Goal: Task Accomplishment & Management: Manage account settings

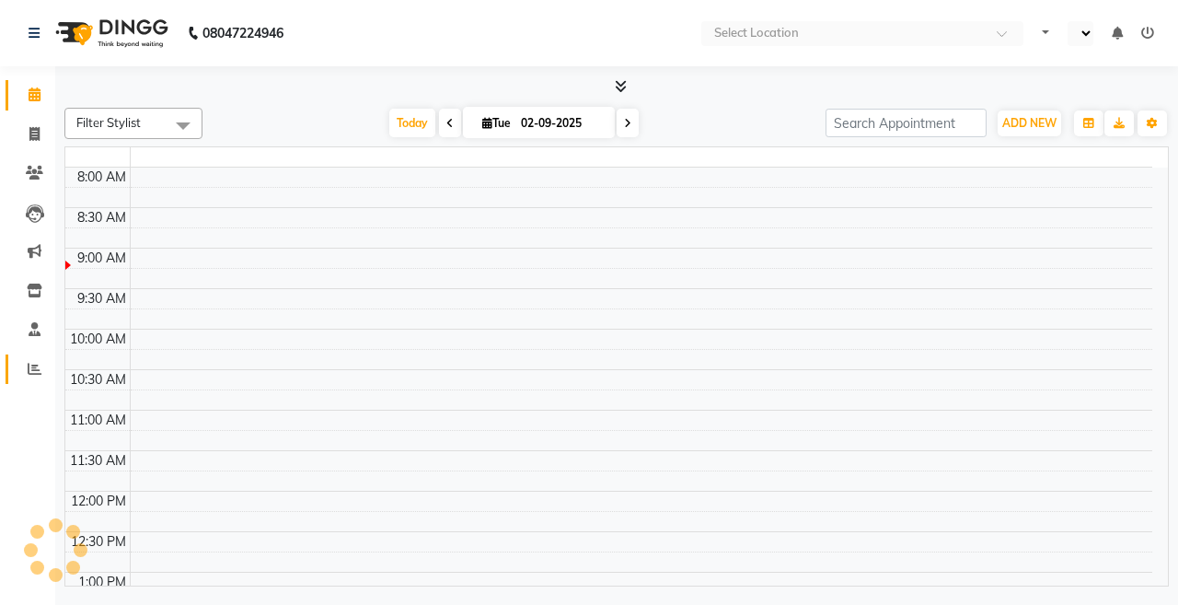
click at [34, 370] on icon at bounding box center [35, 369] width 14 height 14
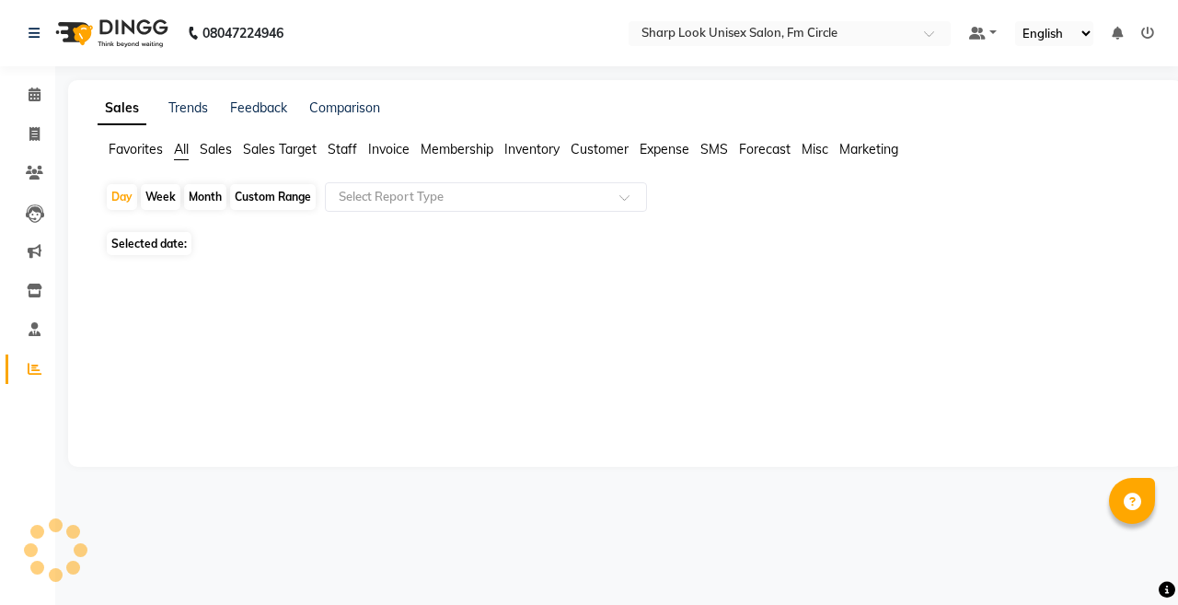
select select "en"
click at [217, 150] on span "Sales" at bounding box center [216, 149] width 32 height 17
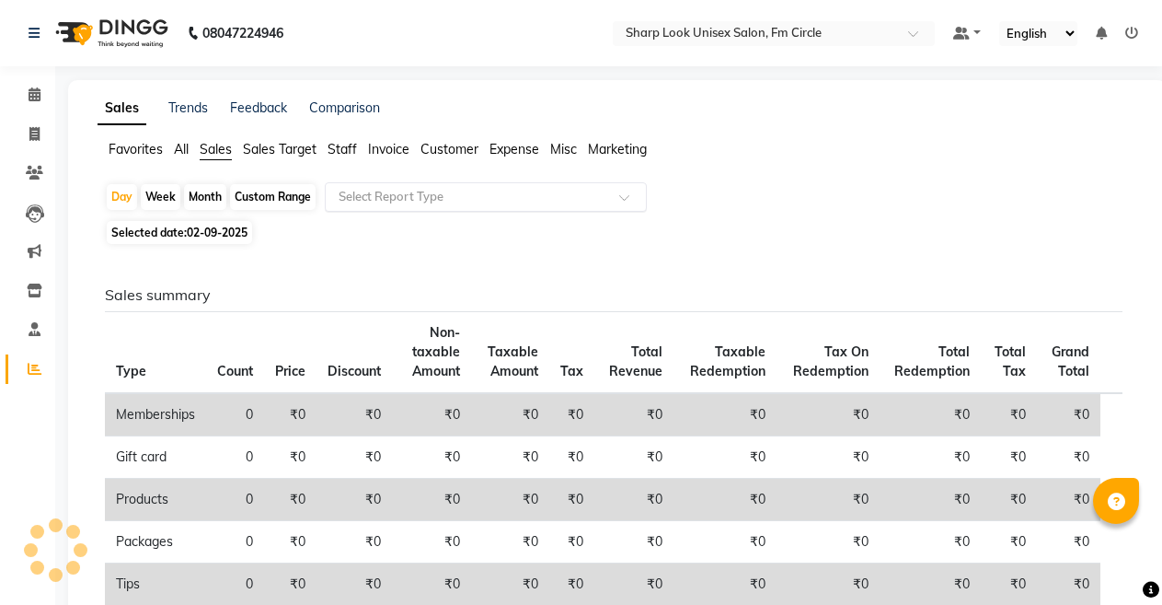
click at [499, 202] on input "text" at bounding box center [467, 197] width 265 height 18
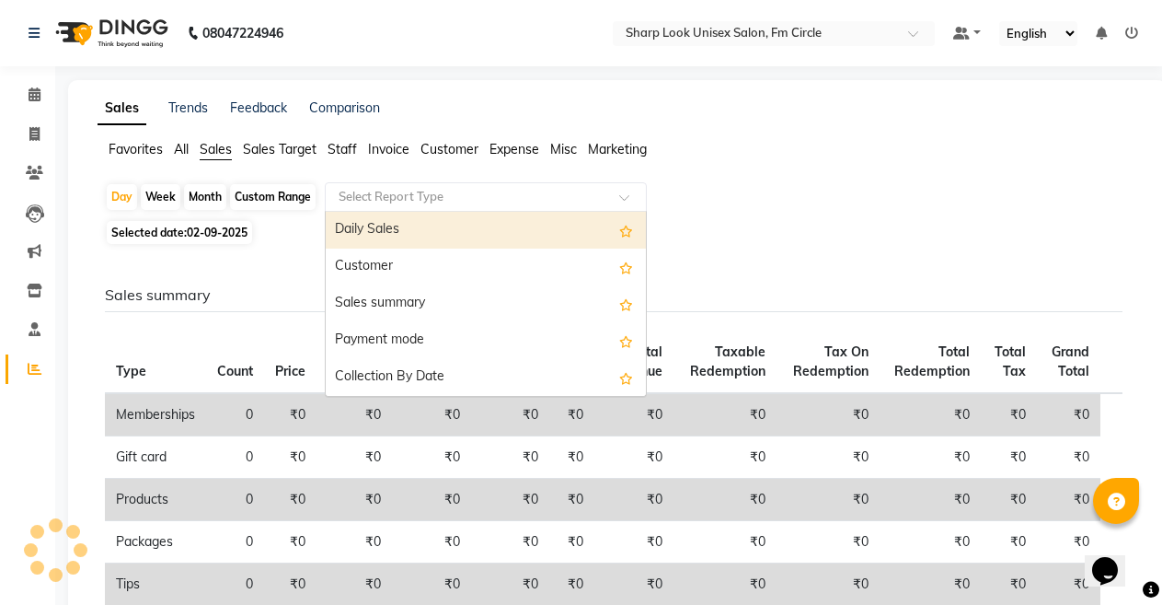
click at [450, 238] on div "Daily Sales" at bounding box center [486, 230] width 320 height 37
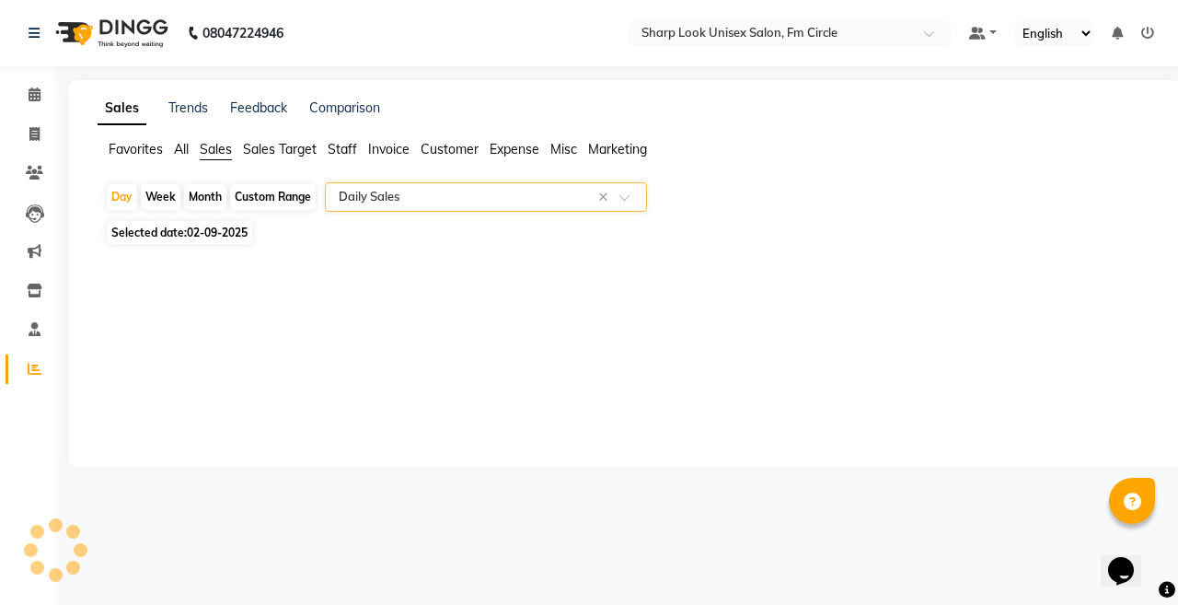
select select "csv"
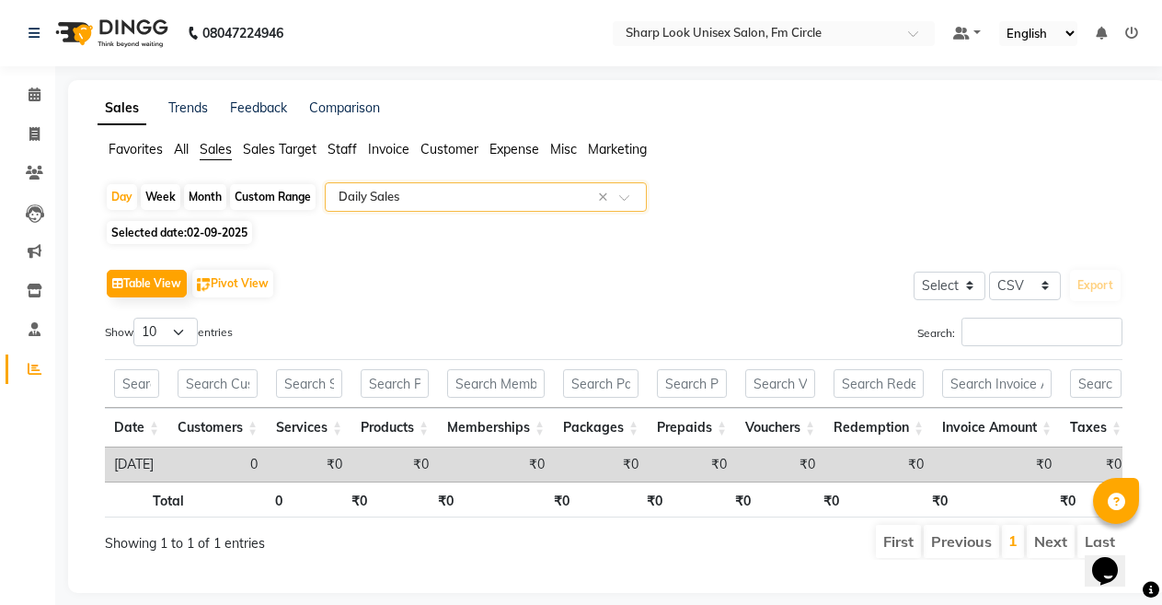
click at [270, 198] on div "Custom Range" at bounding box center [273, 197] width 86 height 26
select select "9"
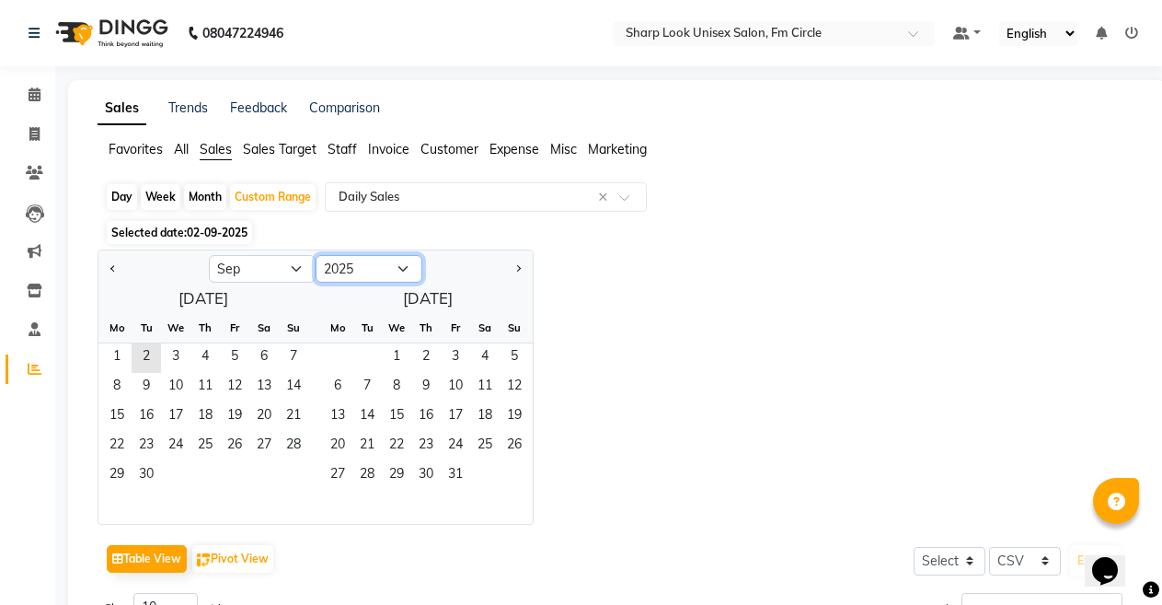
click at [405, 270] on select "2015 2016 2017 2018 2019 2020 2021 2022 2023 2024 2025 2026 2027 2028 2029 2030…" at bounding box center [369, 269] width 107 height 28
select select "2022"
click at [316, 255] on select "2015 2016 2017 2018 2019 2020 2021 2022 2023 2024 2025 2026 2027 2028 2029 2030…" at bounding box center [369, 269] width 107 height 28
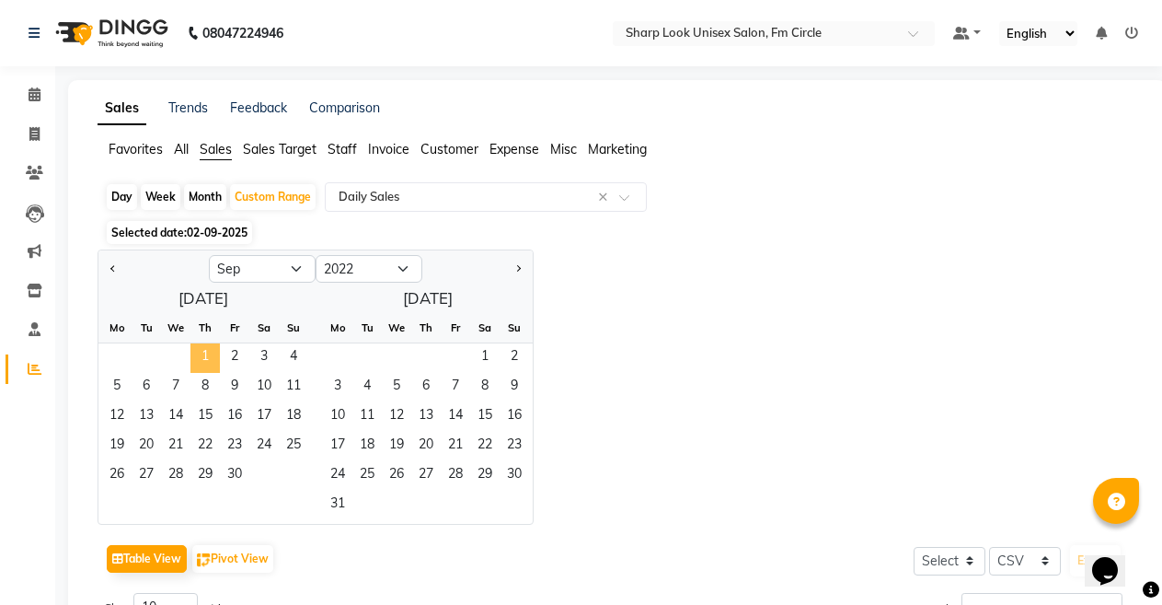
click at [209, 352] on span "1" at bounding box center [204, 357] width 29 height 29
click at [212, 354] on span "1" at bounding box center [204, 357] width 29 height 29
click at [231, 352] on span "2" at bounding box center [234, 357] width 29 height 29
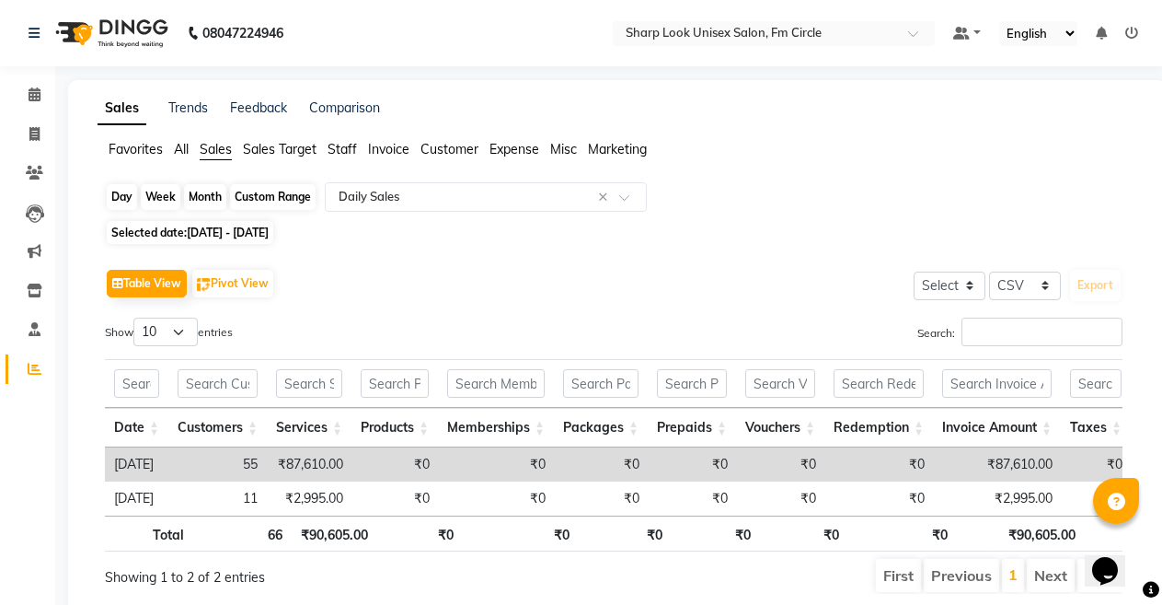
click at [276, 193] on div "Custom Range" at bounding box center [273, 197] width 86 height 26
select select "9"
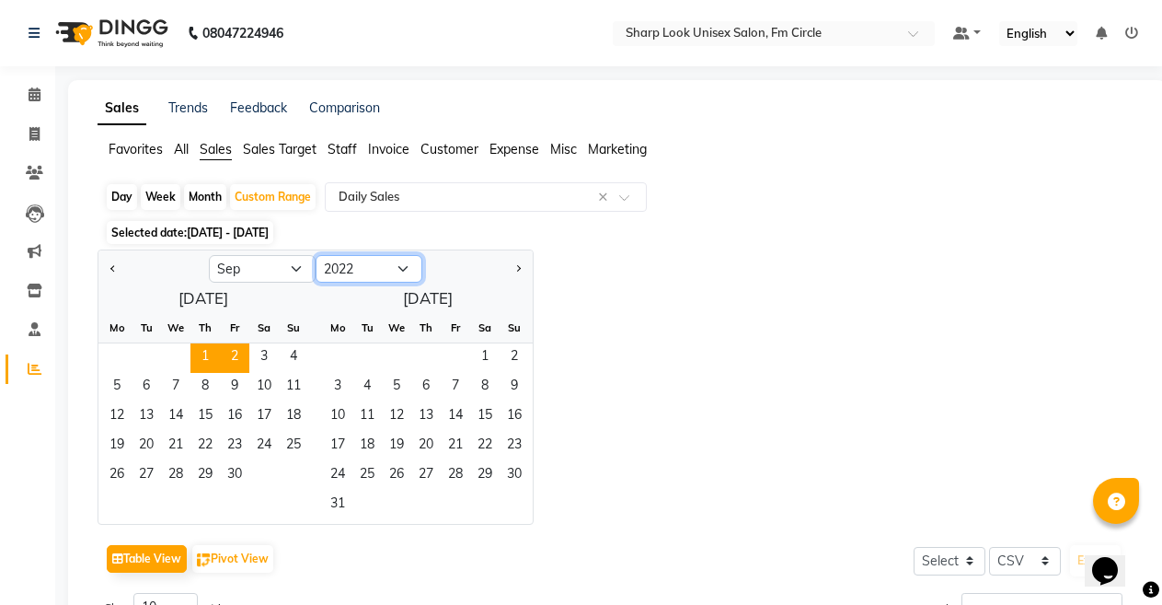
click at [407, 270] on select "2012 2013 2014 2015 2016 2017 2018 2019 2020 2021 2022 2023 2024 2025 2026 2027…" at bounding box center [369, 269] width 107 height 28
select select "2023"
click at [316, 255] on select "2012 2013 2014 2015 2016 2017 2018 2019 2020 2021 2022 2023 2024 2025 2026 2027…" at bounding box center [369, 269] width 107 height 28
click at [241, 356] on span "1" at bounding box center [234, 357] width 29 height 29
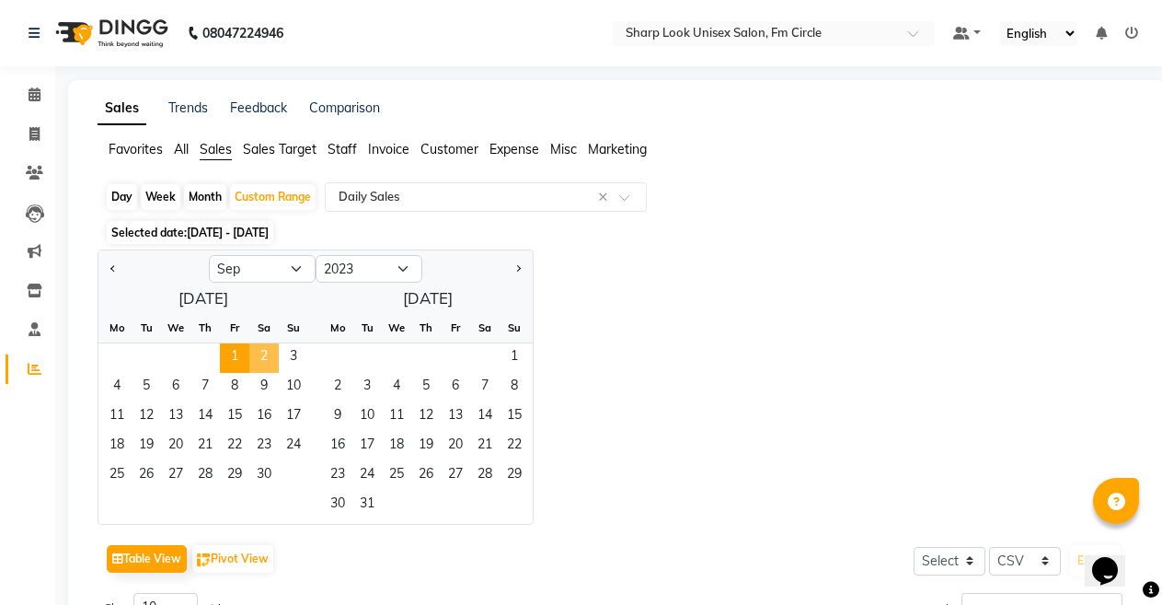
click at [270, 358] on span "2" at bounding box center [263, 357] width 29 height 29
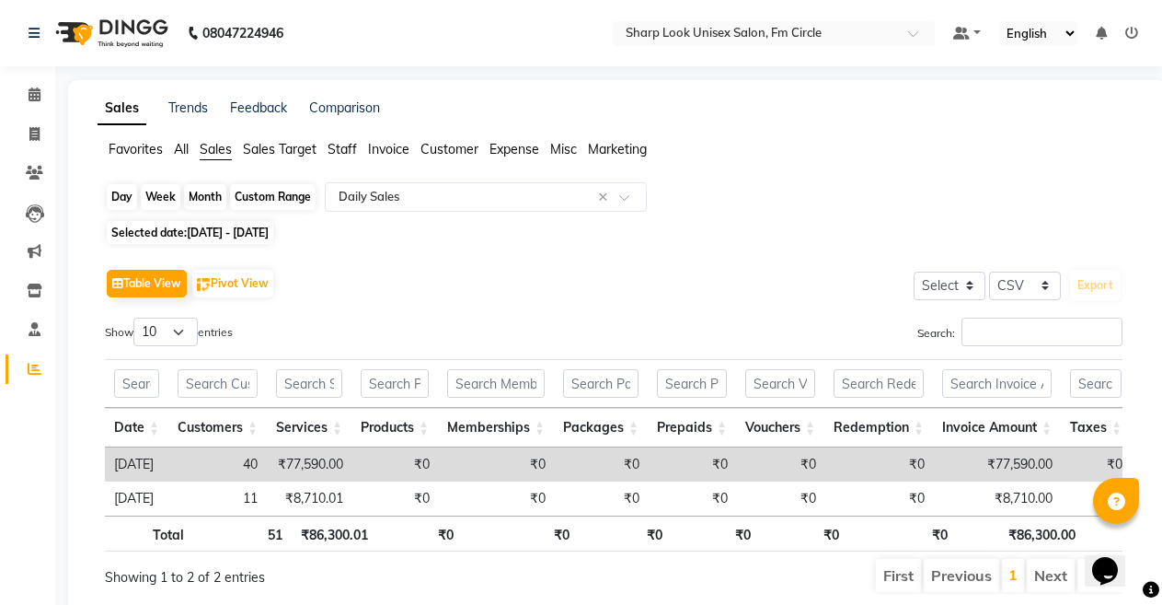
click at [290, 201] on div "Custom Range" at bounding box center [273, 197] width 86 height 26
select select "9"
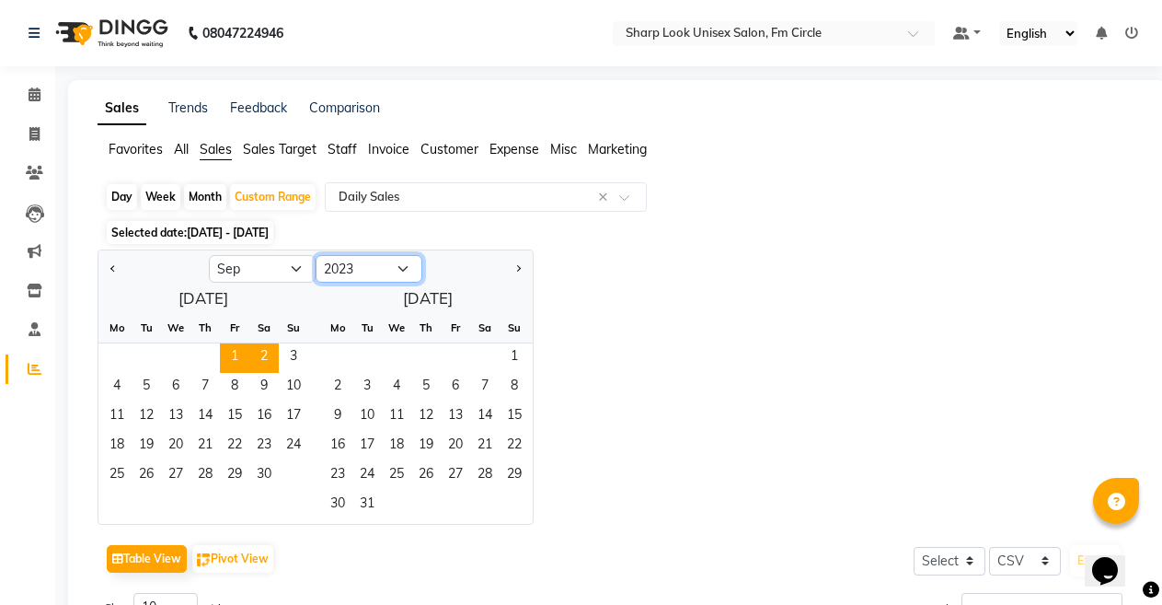
click at [407, 262] on select "2013 2014 2015 2016 2017 2018 2019 2020 2021 2022 2023 2024 2025 2026 2027 2028…" at bounding box center [369, 269] width 107 height 28
select select "2024"
click at [316, 255] on select "2013 2014 2015 2016 2017 2018 2019 2020 2021 2022 2023 2024 2025 2026 2027 2028…" at bounding box center [369, 269] width 107 height 28
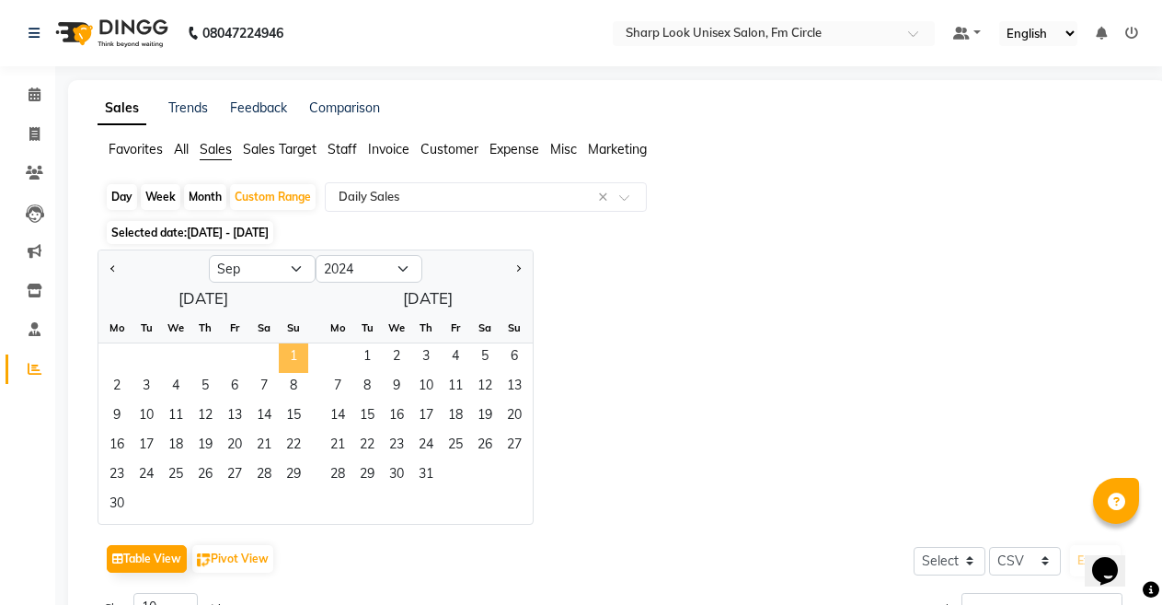
click at [296, 355] on span "1" at bounding box center [293, 357] width 29 height 29
click at [115, 386] on span "2" at bounding box center [116, 387] width 29 height 29
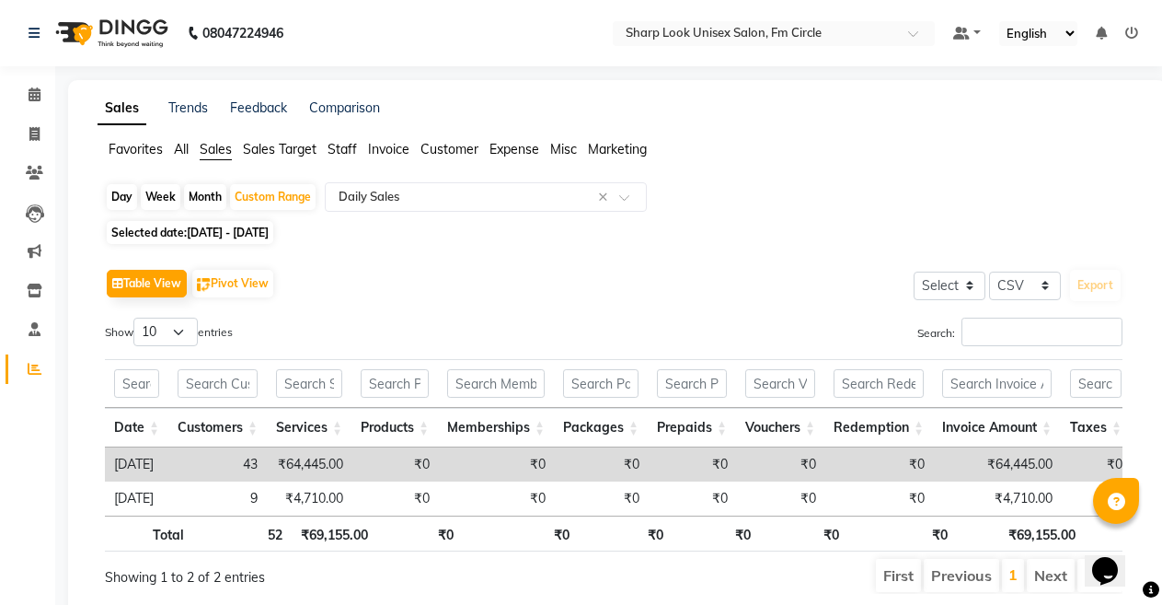
click at [437, 151] on span "Customer" at bounding box center [450, 149] width 58 height 17
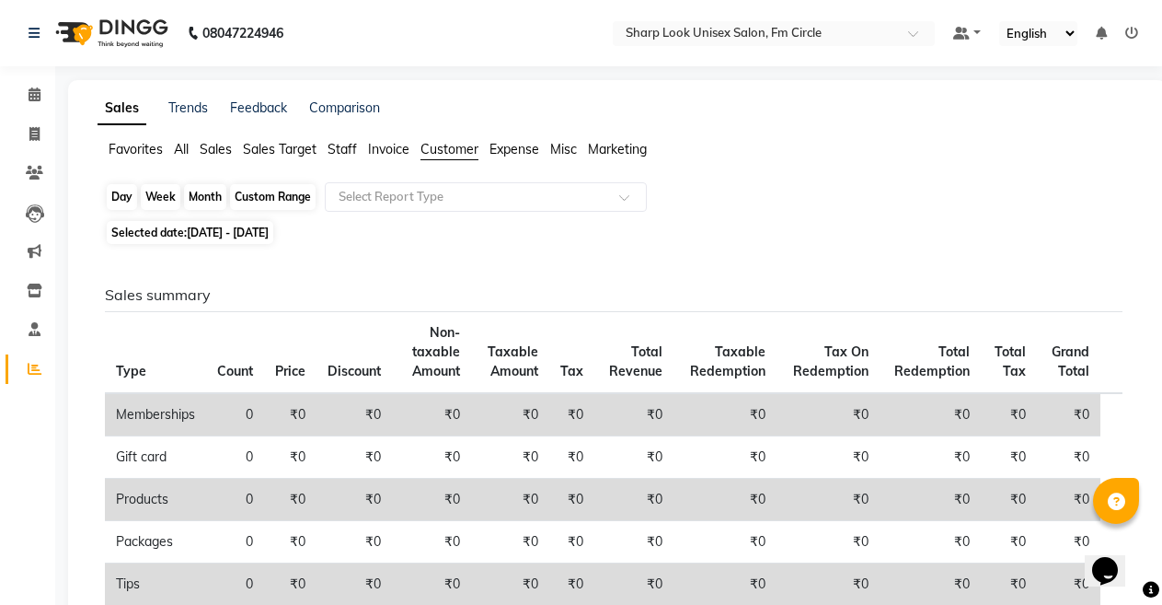
click at [292, 190] on div "Custom Range" at bounding box center [273, 197] width 86 height 26
select select "9"
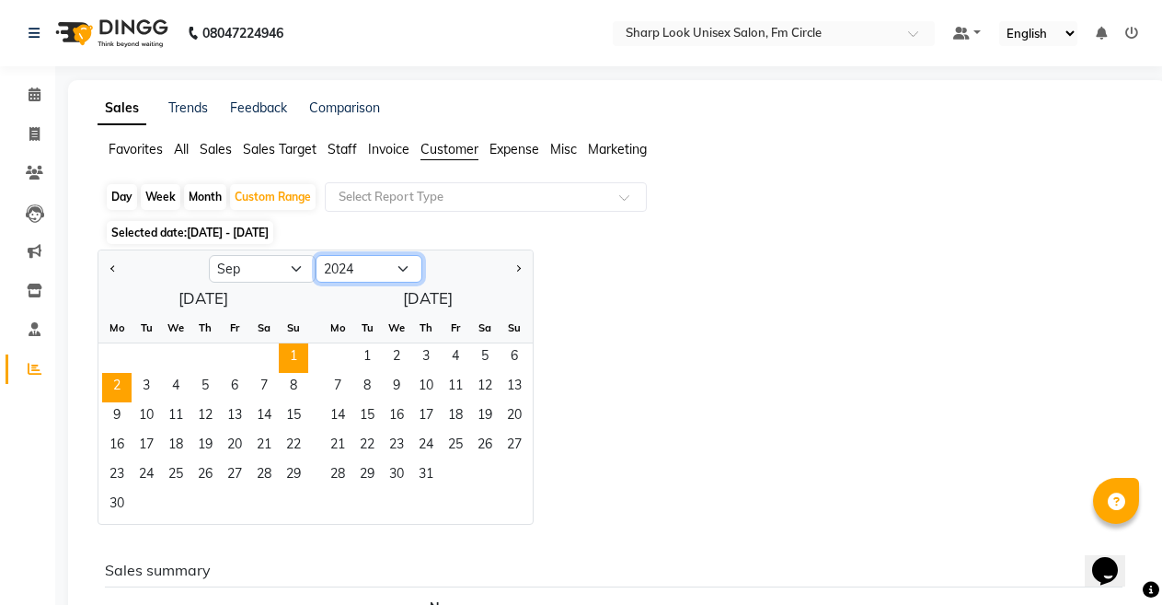
click at [398, 271] on select "2014 2015 2016 2017 2018 2019 2020 2021 2022 2023 2024 2025 2026 2027 2028 2029…" at bounding box center [369, 269] width 107 height 28
select select "2022"
click at [316, 255] on select "2014 2015 2016 2017 2018 2019 2020 2021 2022 2023 2024 2025 2026 2027 2028 2029…" at bounding box center [369, 269] width 107 height 28
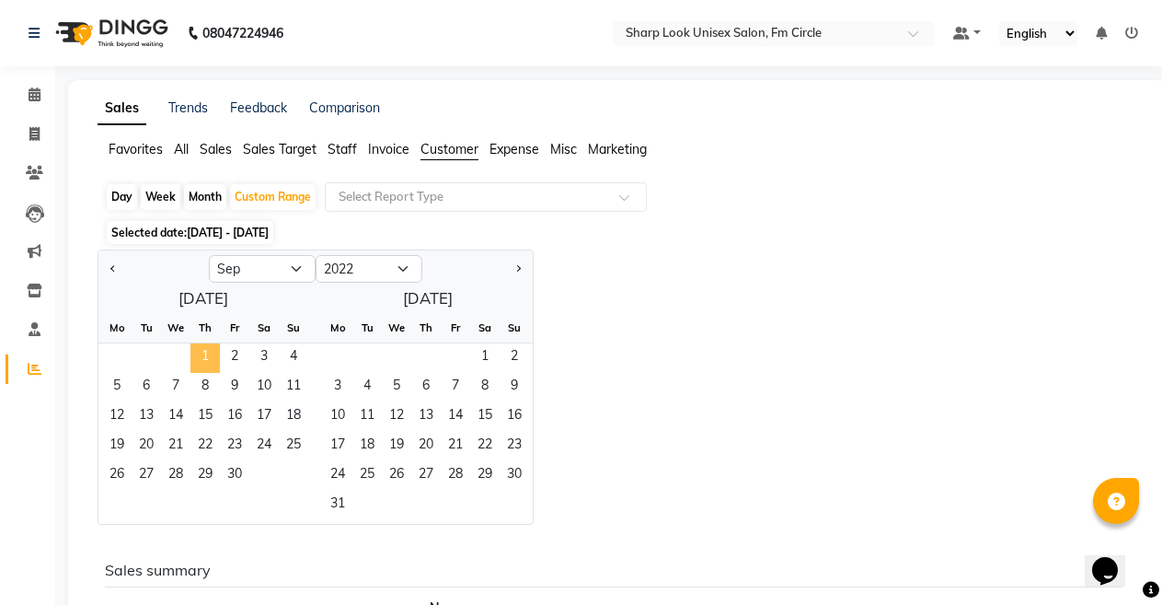
click at [211, 363] on span "1" at bounding box center [204, 357] width 29 height 29
click at [236, 352] on span "2" at bounding box center [234, 357] width 29 height 29
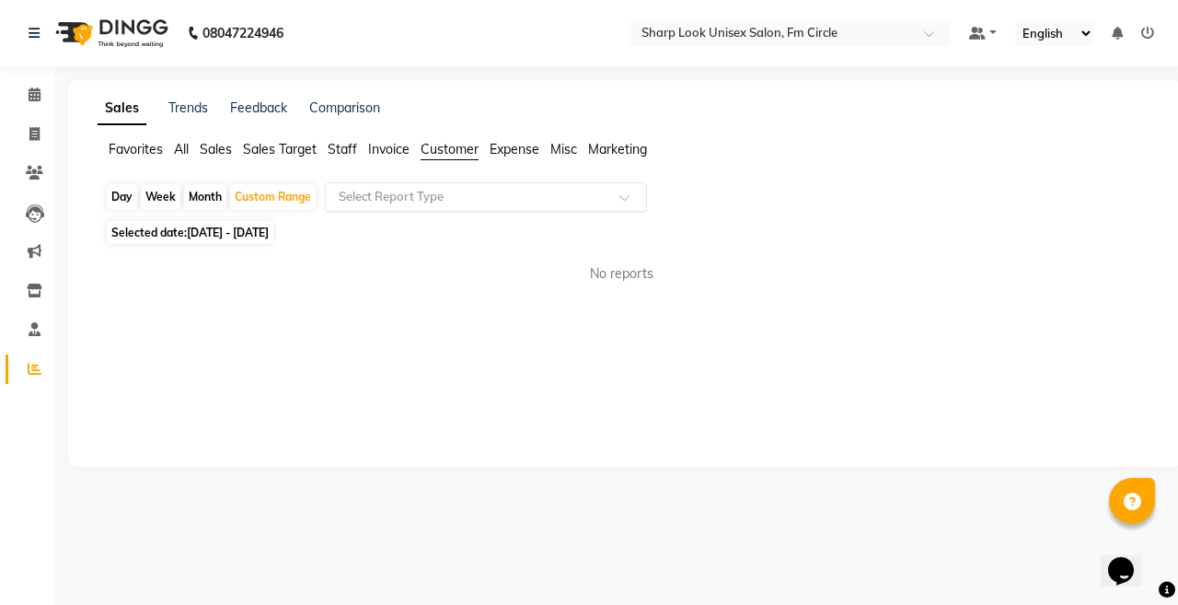
click at [411, 202] on input "text" at bounding box center [467, 197] width 265 height 18
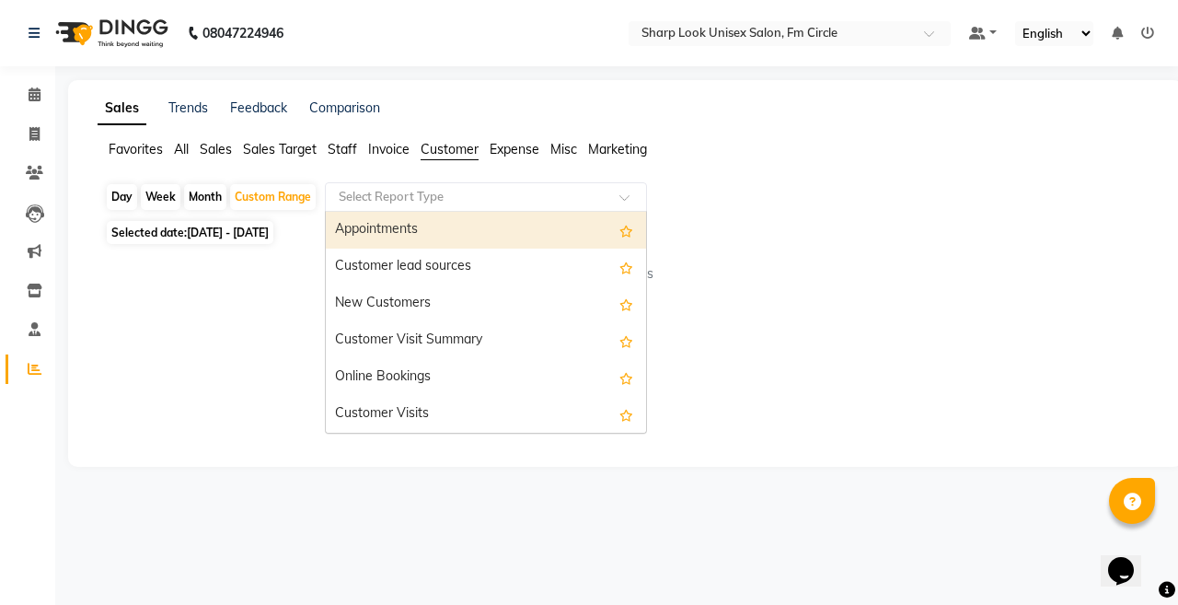
click at [386, 147] on span "Invoice" at bounding box center [388, 149] width 41 height 17
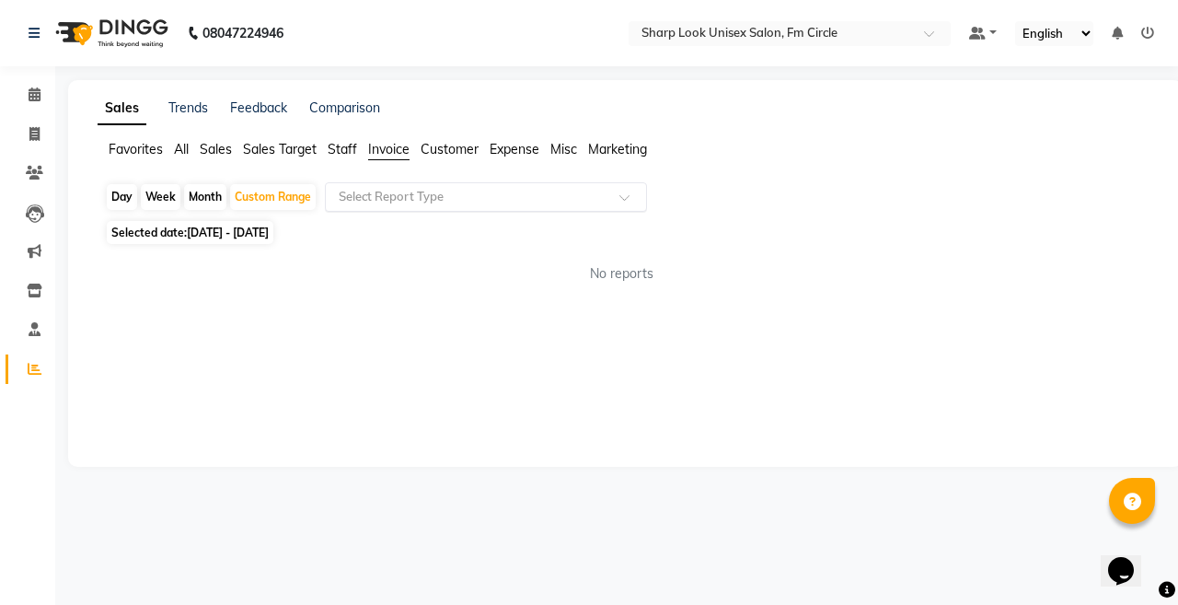
click at [503, 194] on input "text" at bounding box center [467, 197] width 265 height 18
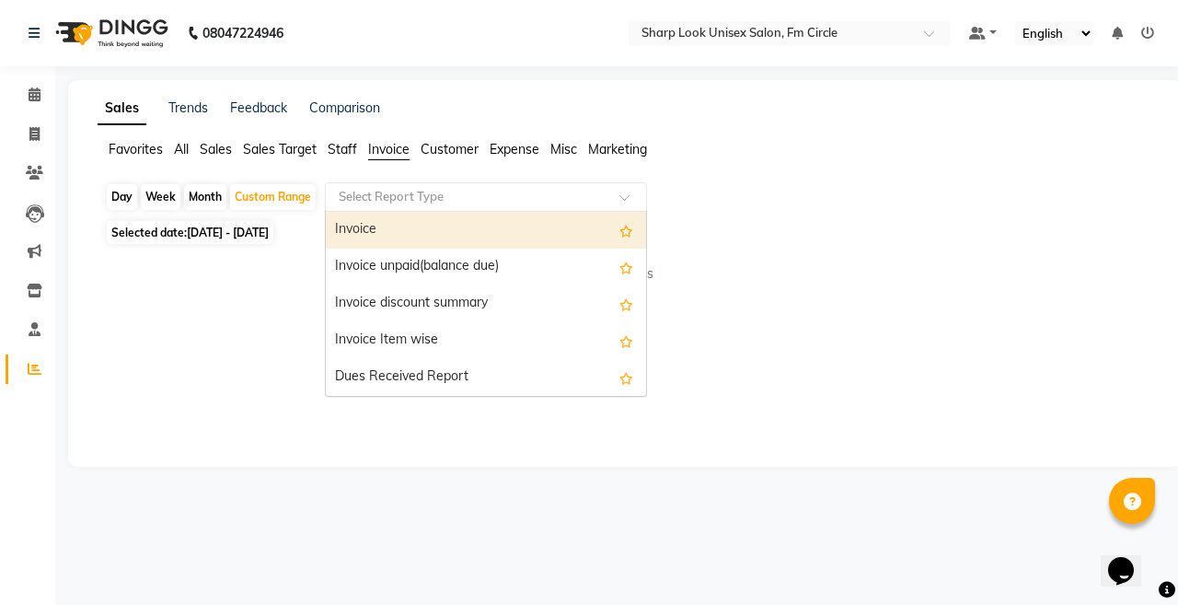
click at [421, 236] on div "Invoice" at bounding box center [486, 230] width 320 height 37
select select "csv"
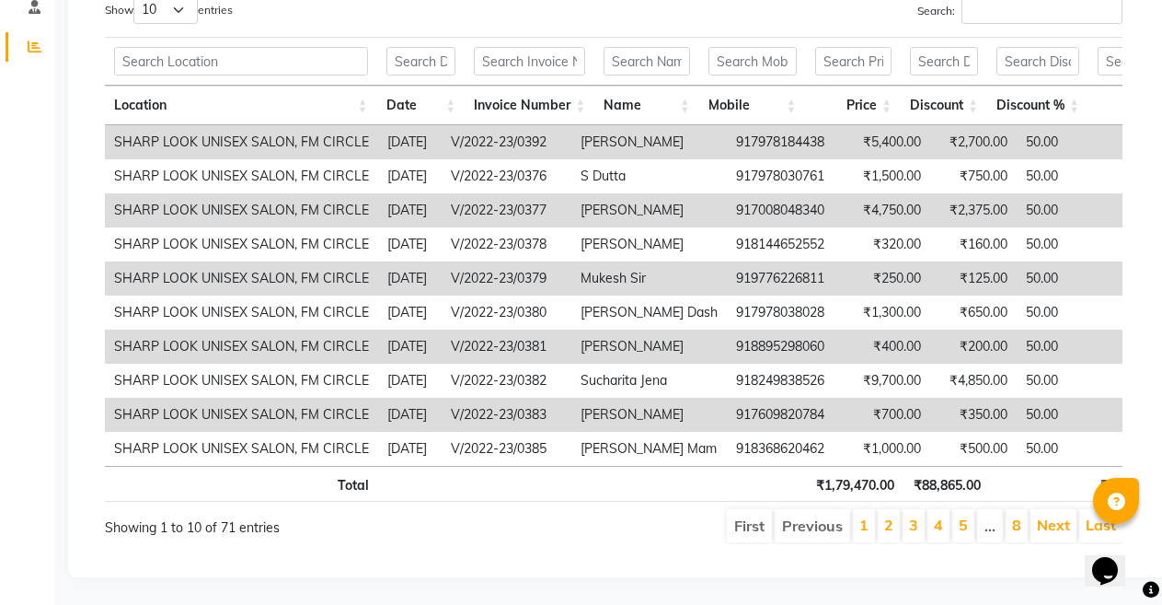
scroll to position [333, 0]
click at [883, 525] on li "2" at bounding box center [889, 525] width 22 height 33
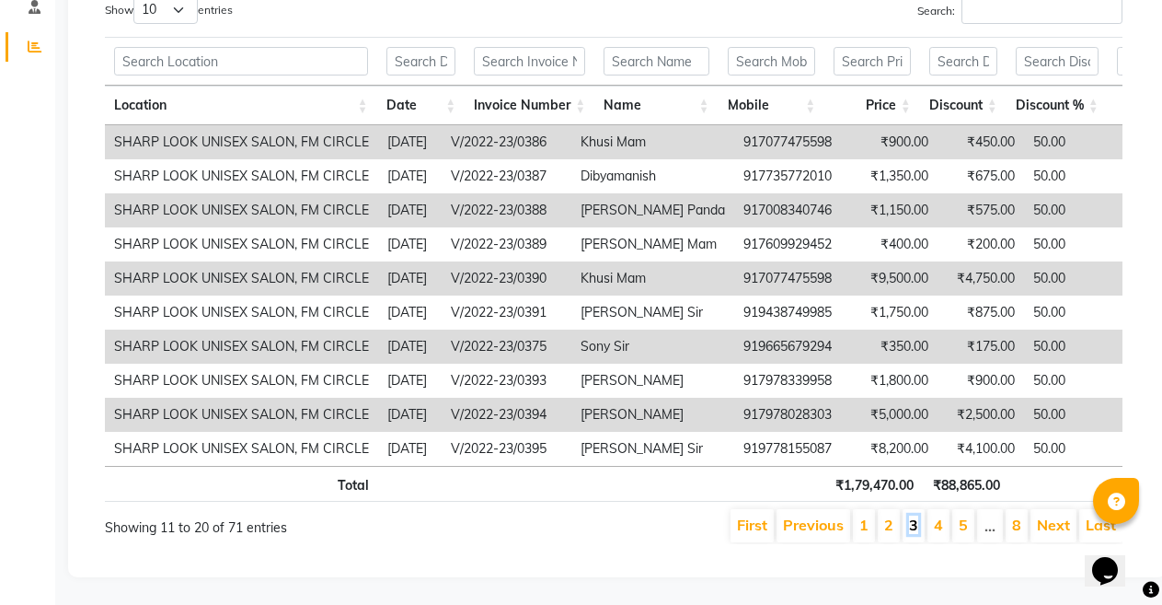
click at [914, 524] on link "3" at bounding box center [913, 524] width 9 height 18
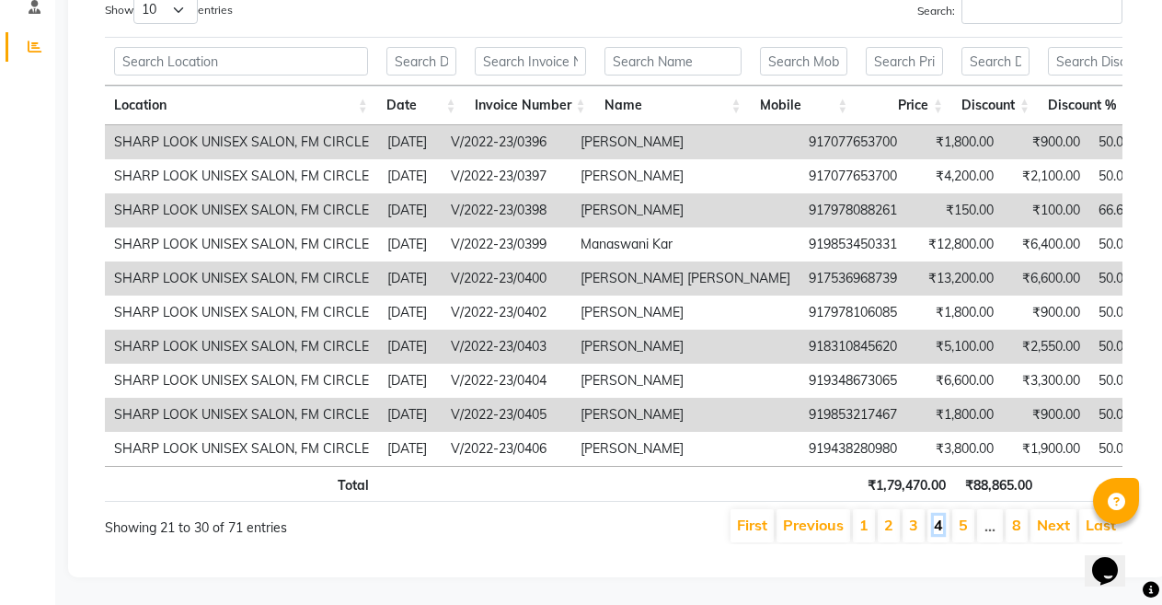
click at [942, 532] on link "4" at bounding box center [938, 524] width 9 height 18
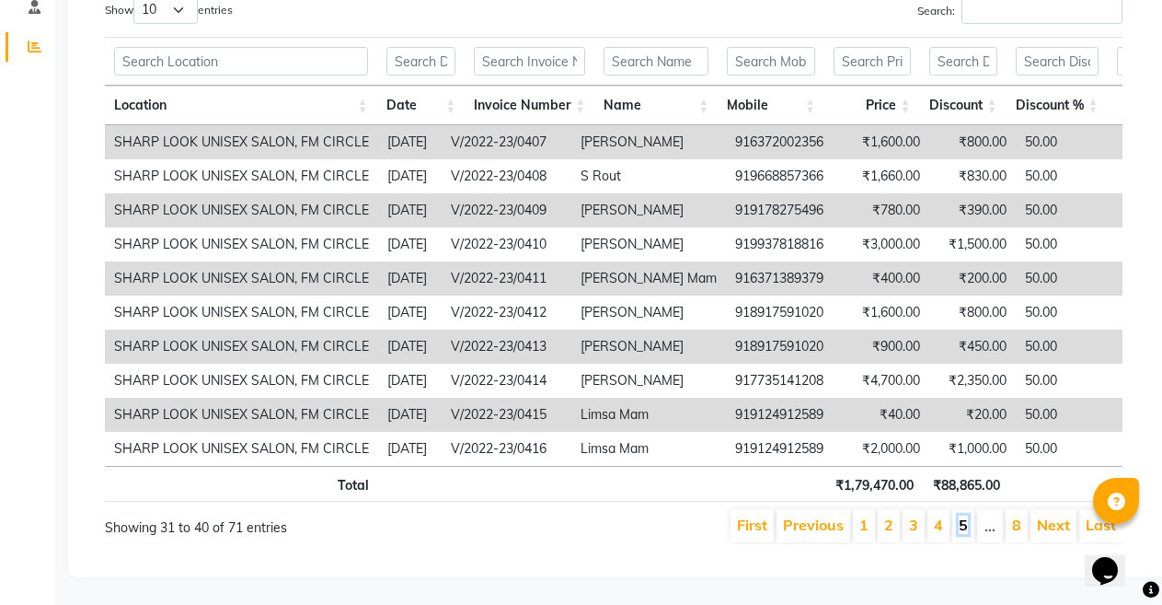
click at [965, 520] on link "5" at bounding box center [963, 524] width 9 height 18
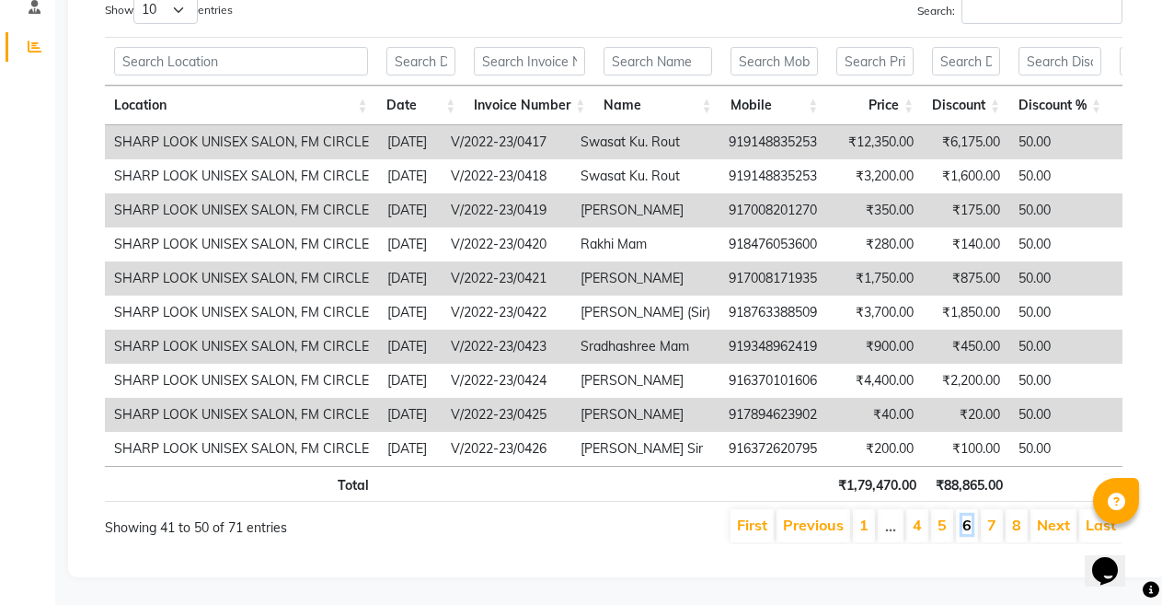
click at [964, 530] on link "6" at bounding box center [966, 524] width 9 height 18
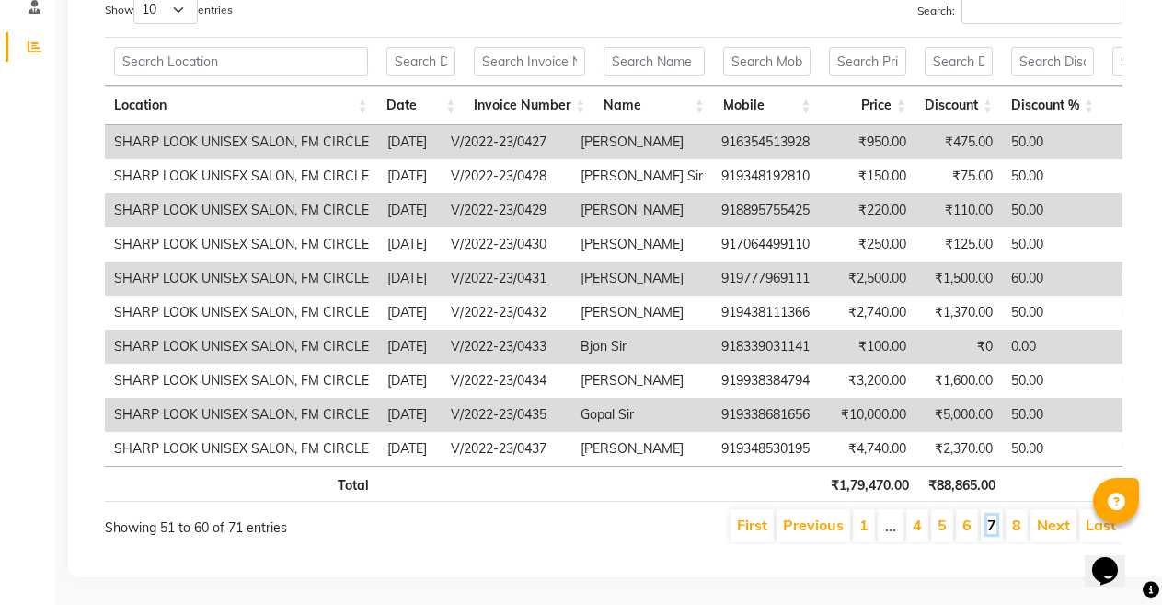
click at [994, 534] on link "7" at bounding box center [991, 524] width 9 height 18
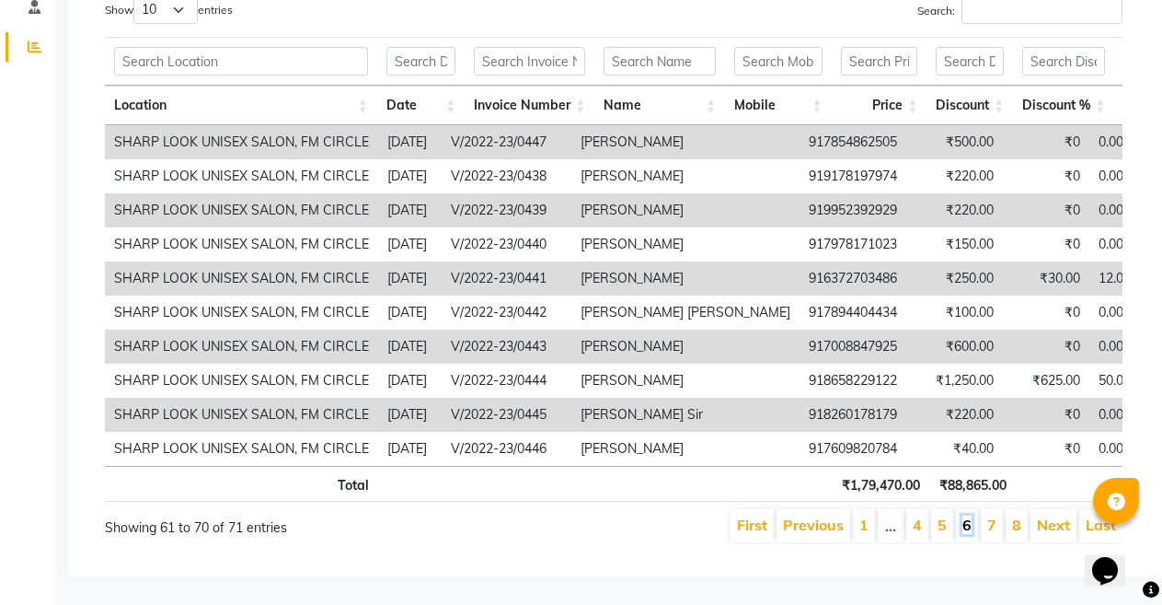
click at [967, 521] on link "6" at bounding box center [966, 524] width 9 height 18
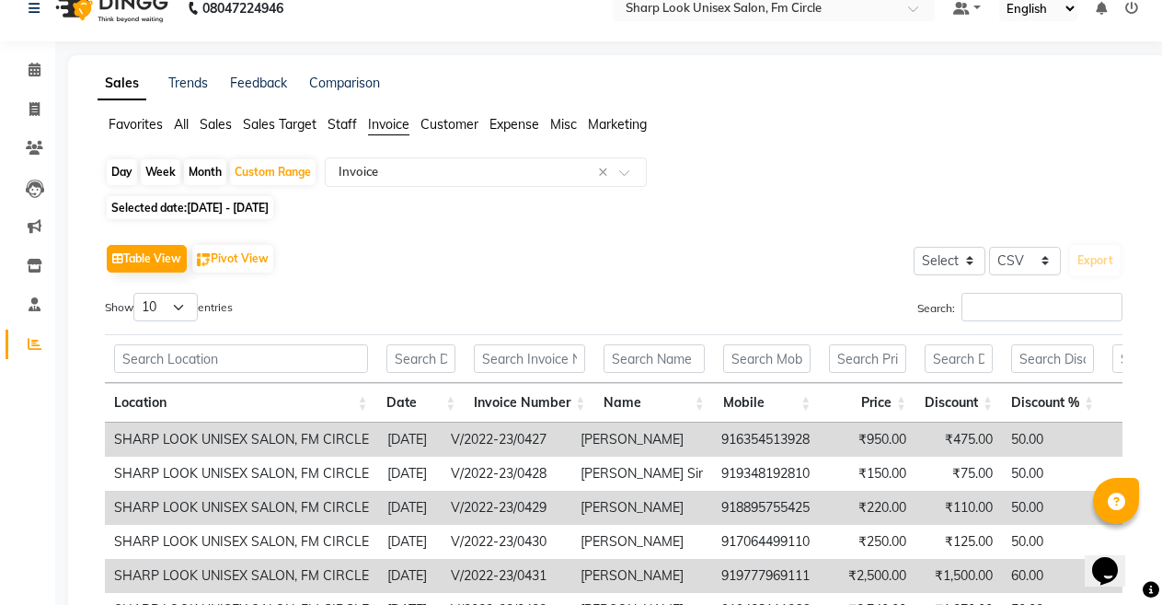
scroll to position [0, 0]
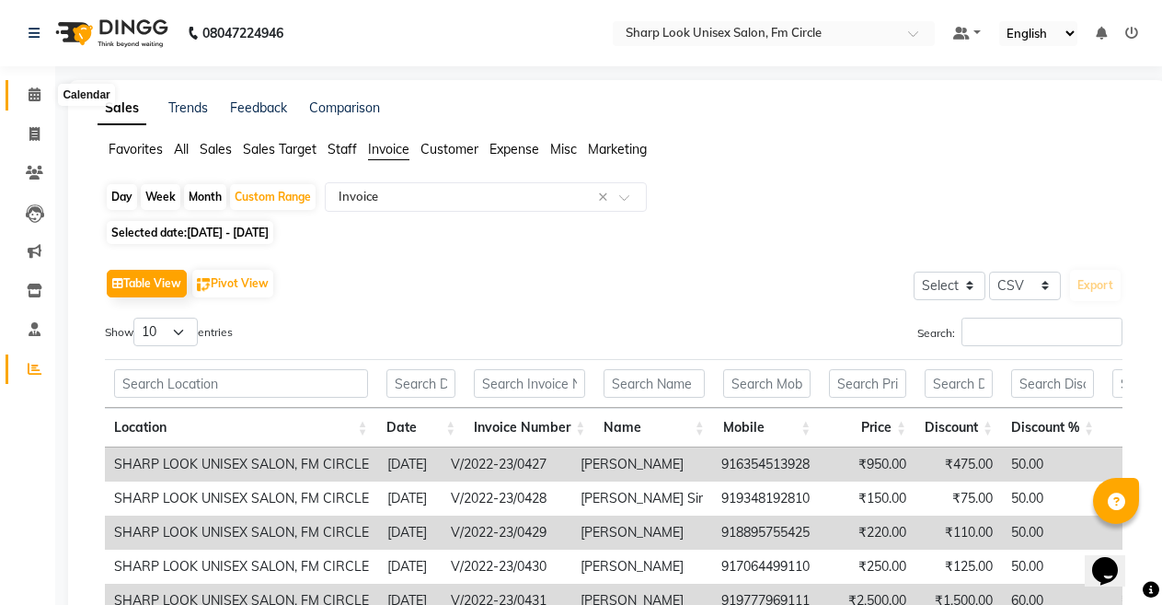
click at [36, 94] on icon at bounding box center [35, 94] width 12 height 14
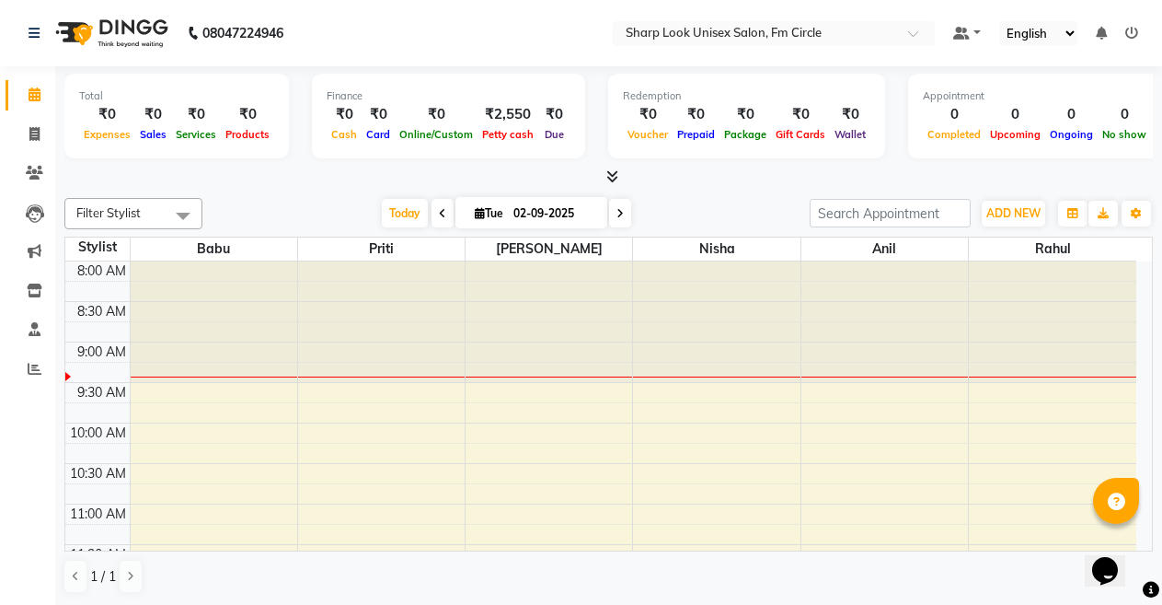
click at [1134, 29] on icon at bounding box center [1131, 33] width 13 height 13
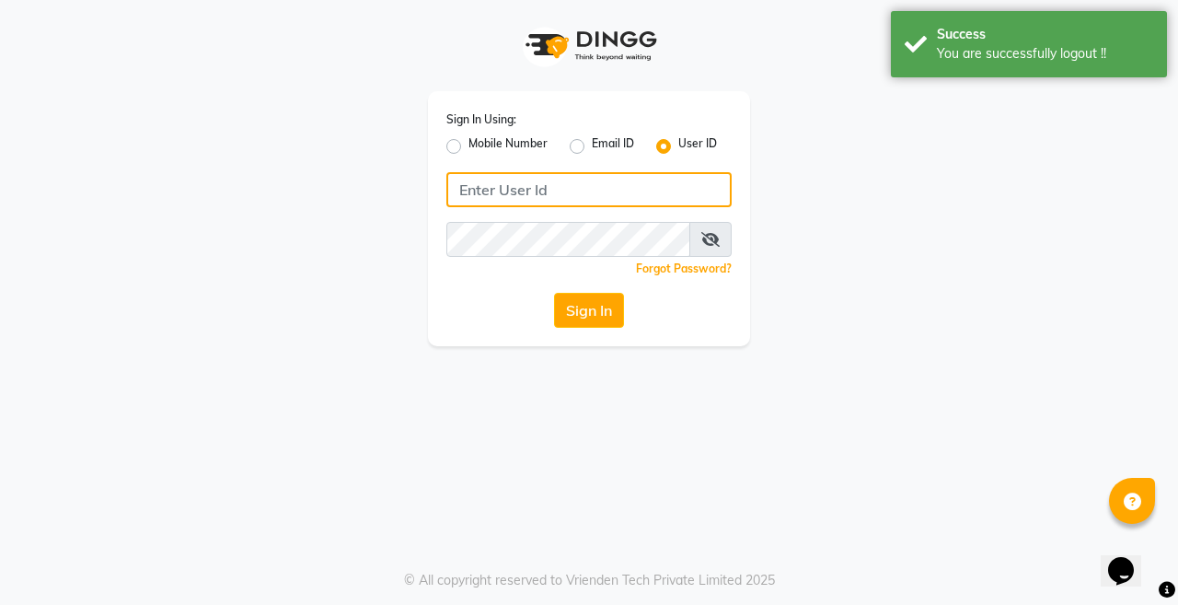
type input "8637218181"
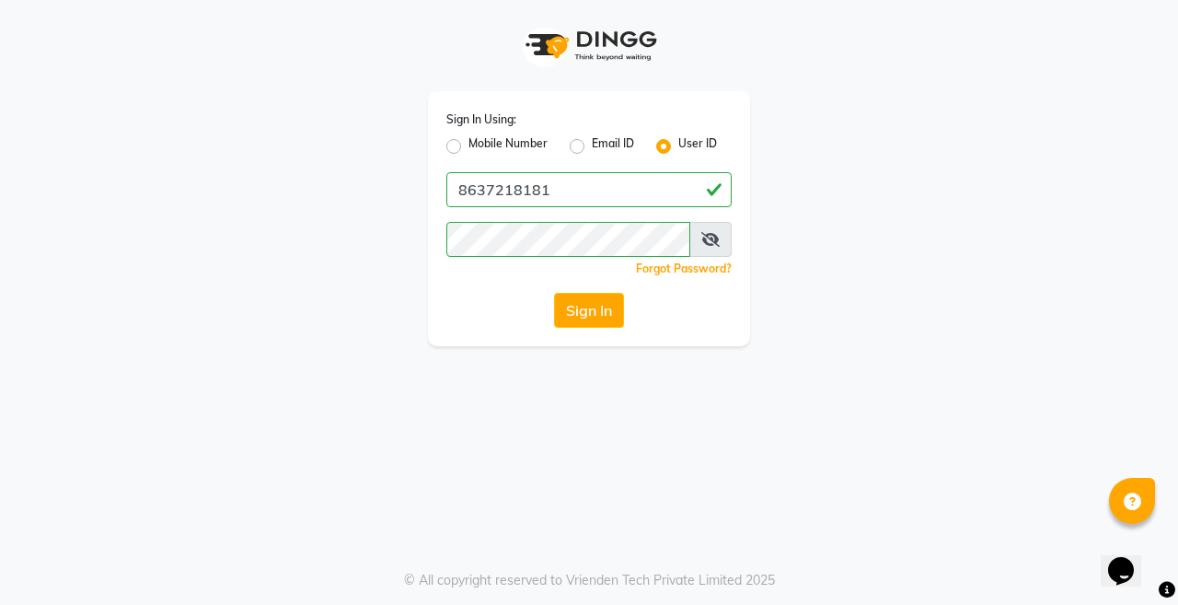
click at [839, 153] on div "Sign In Using: Mobile Number Email ID User ID 8637218181 Remember me Forgot Pas…" at bounding box center [588, 173] width 1049 height 346
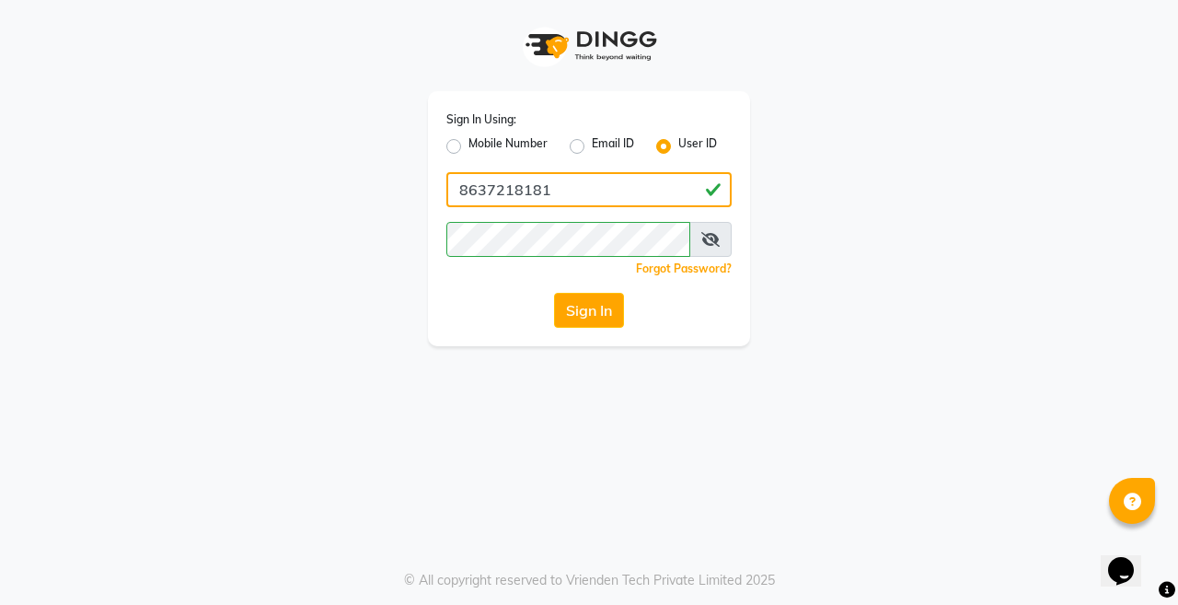
click at [599, 180] on input "8637218181" at bounding box center [588, 189] width 285 height 35
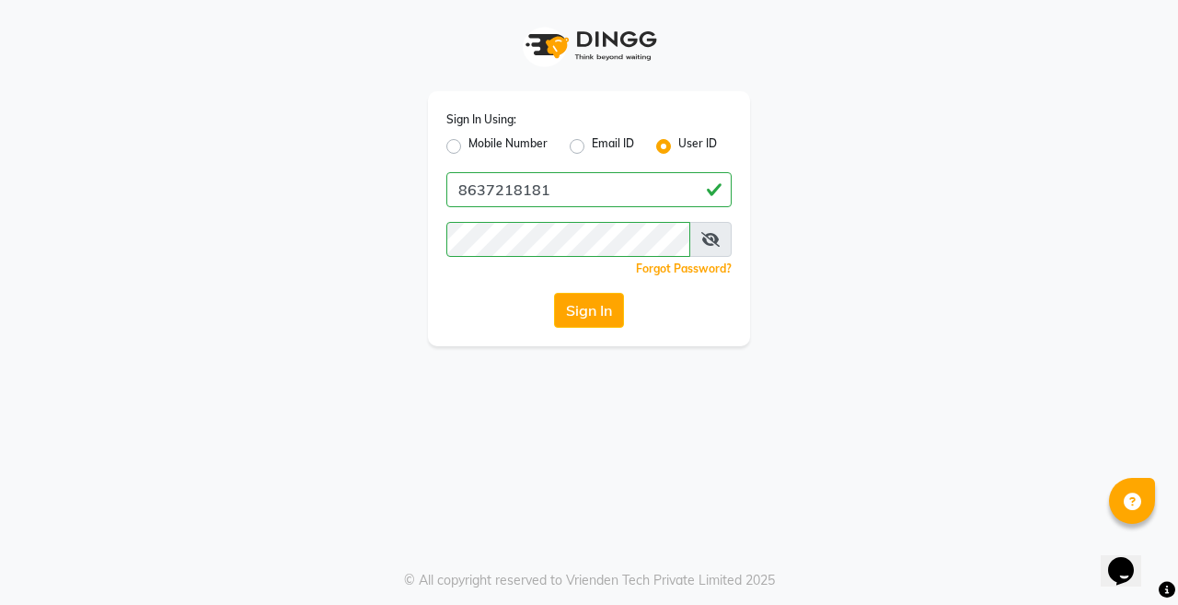
click at [592, 147] on label "Email ID" at bounding box center [613, 146] width 42 height 22
click at [592, 147] on input "Email ID" at bounding box center [598, 141] width 12 height 12
radio input "true"
radio input "false"
click at [678, 144] on label "User ID" at bounding box center [697, 146] width 39 height 22
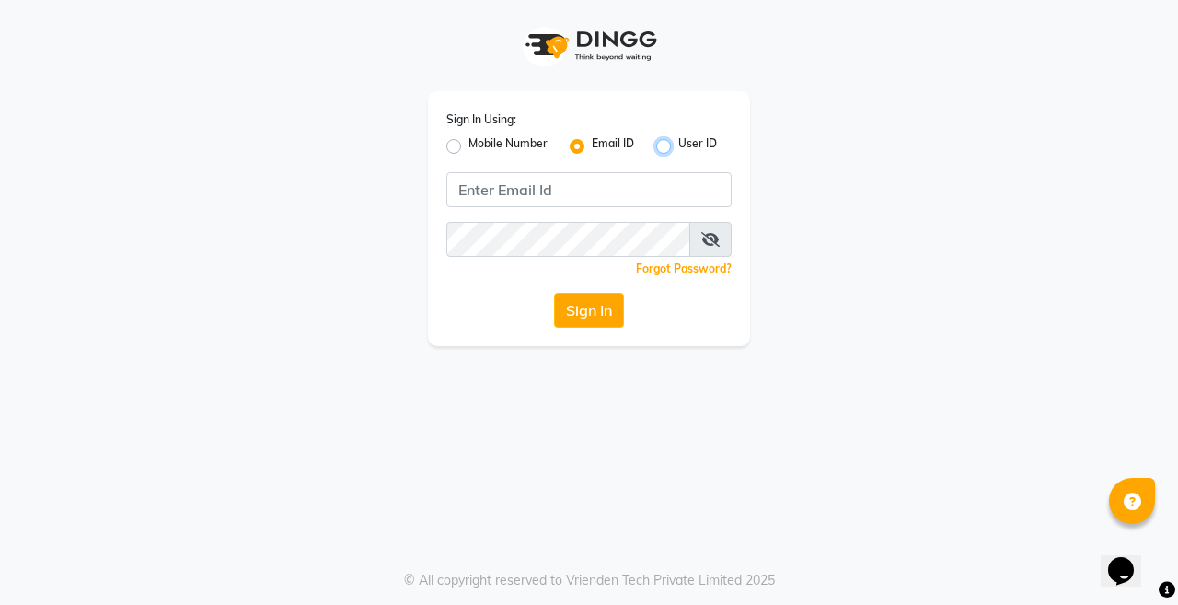
click at [678, 144] on input "User ID" at bounding box center [684, 141] width 12 height 12
radio input "true"
radio input "false"
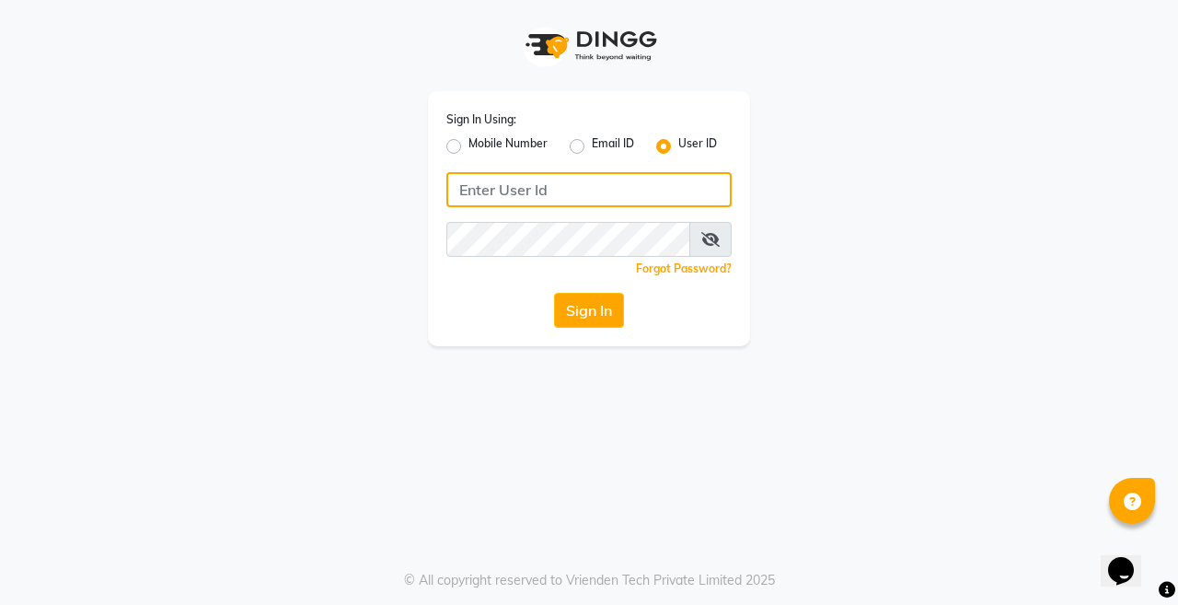
click at [606, 190] on input "Username" at bounding box center [588, 189] width 285 height 35
type input "satya"
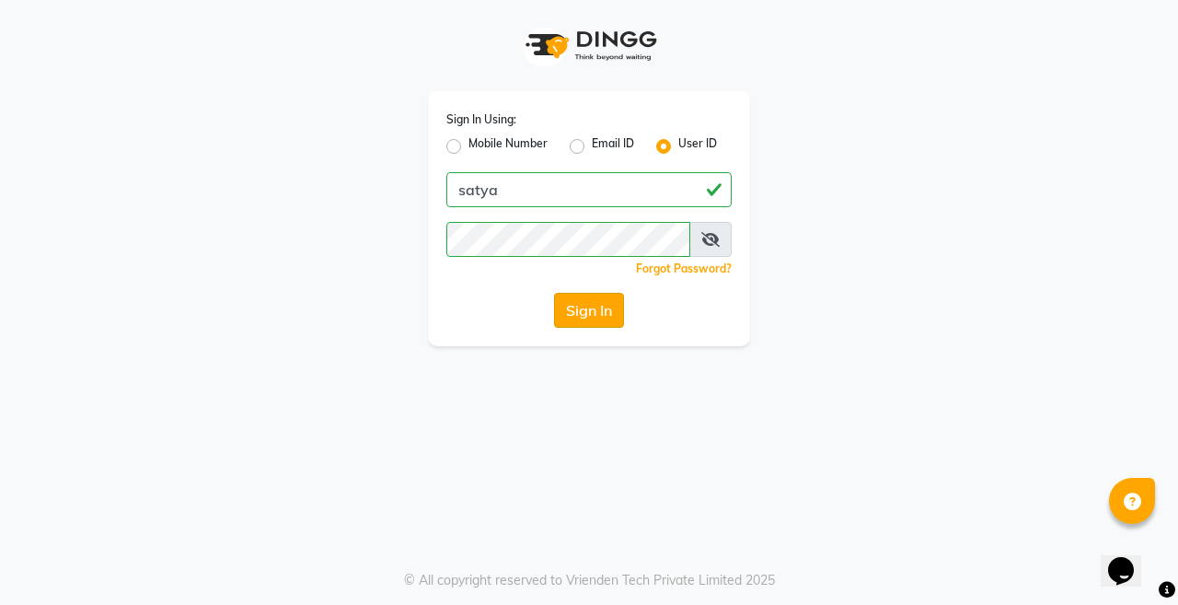
click at [582, 316] on button "Sign In" at bounding box center [589, 310] width 70 height 35
click at [569, 299] on button "Sign In" at bounding box center [589, 310] width 70 height 35
